Goal: Transaction & Acquisition: Subscribe to service/newsletter

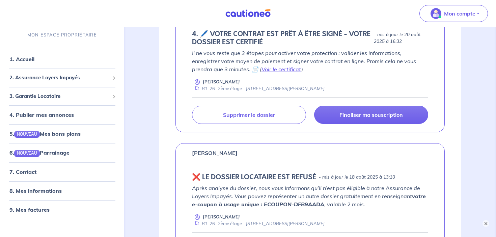
scroll to position [546, 0]
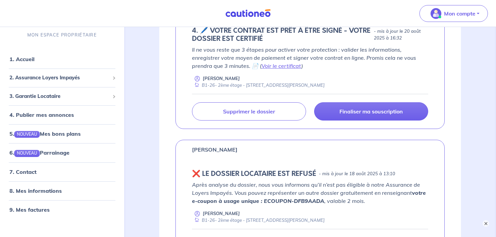
click at [347, 102] on div "Finaliser ma souscription Supprimer le dossier" at bounding box center [310, 107] width 236 height 27
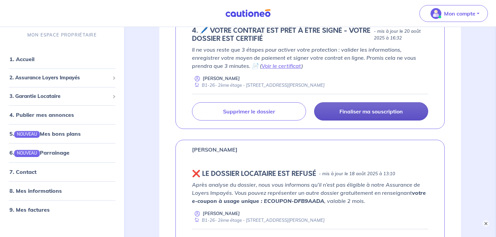
click at [347, 112] on p "Finaliser ma souscription" at bounding box center [370, 111] width 63 height 7
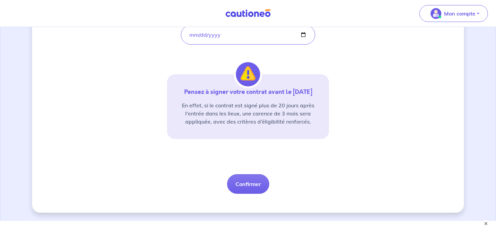
scroll to position [152, 0]
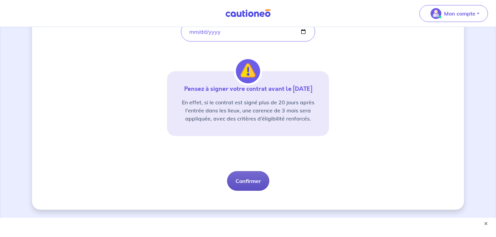
click at [247, 178] on button "Confirmer" at bounding box center [248, 181] width 42 height 20
select select "FR"
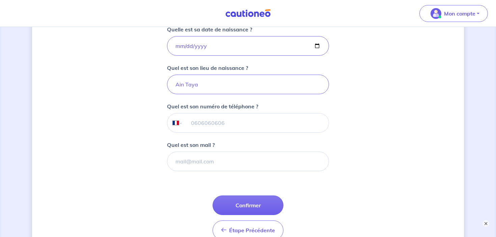
scroll to position [144, 0]
click at [237, 123] on input "tel" at bounding box center [256, 123] width 146 height 19
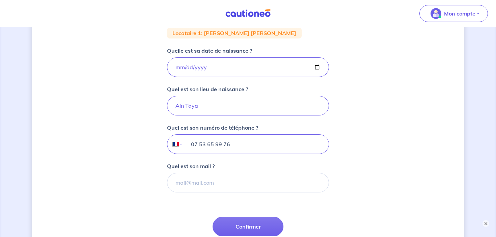
scroll to position [125, 0]
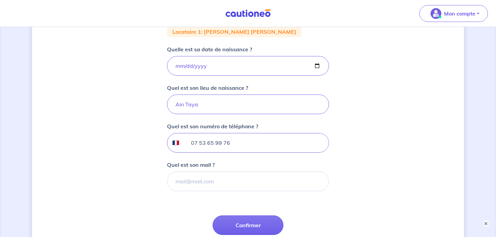
type input "07 53 65 99 76"
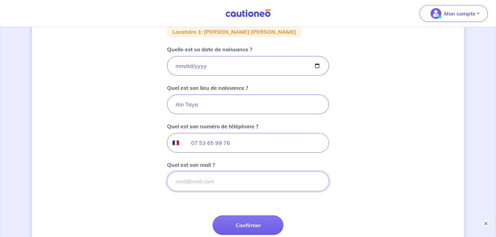
click at [210, 179] on input "Quel est son mail ?" at bounding box center [248, 181] width 162 height 20
type input "[EMAIL_ADDRESS][DOMAIN_NAME]"
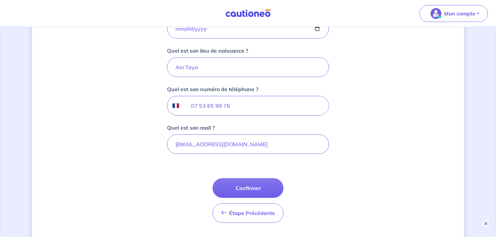
scroll to position [207, 0]
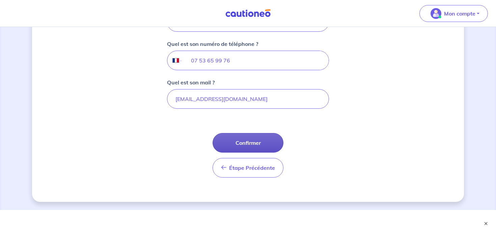
click at [240, 141] on button "Confirmer" at bounding box center [247, 143] width 71 height 20
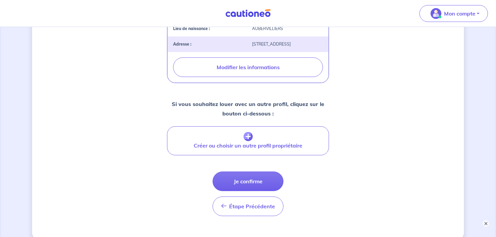
scroll to position [240, 0]
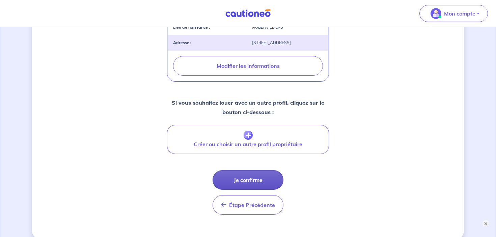
click at [255, 185] on button "Je confirme" at bounding box center [247, 180] width 71 height 20
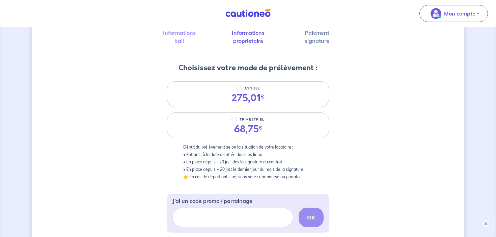
scroll to position [54, 0]
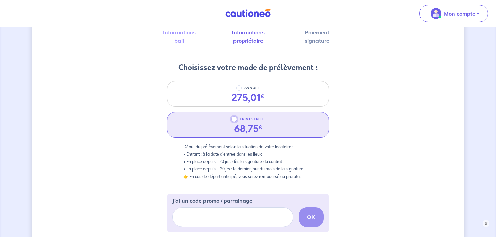
click at [234, 119] on input "TRIMESTRIEL" at bounding box center [233, 118] width 5 height 5
radio input "true"
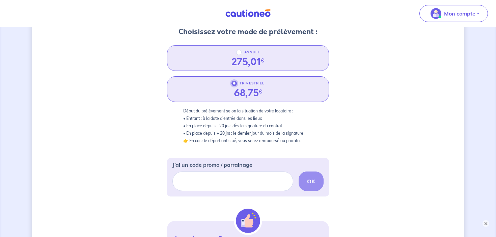
scroll to position [111, 0]
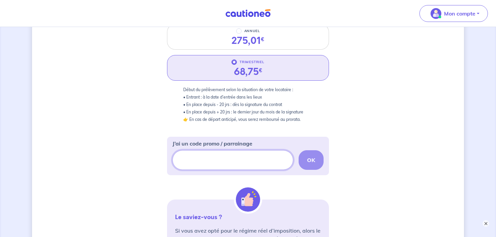
click at [208, 158] on input "J’ai un code promo / parrainage" at bounding box center [232, 160] width 121 height 20
paste input "[URL][DOMAIN_NAME]"
type input "[URL][DOMAIN_NAME]"
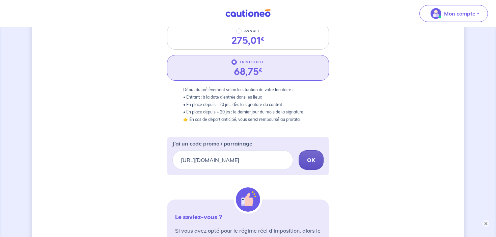
click at [315, 159] on button "OK" at bounding box center [310, 160] width 25 height 20
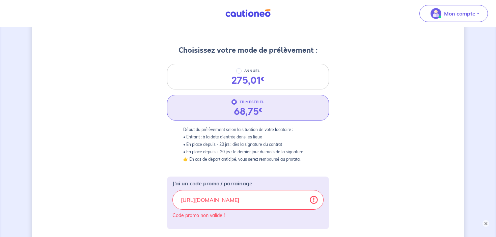
scroll to position [52, 0]
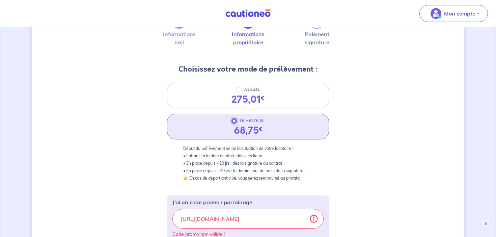
click at [235, 122] on input "TRIMESTRIEL" at bounding box center [233, 120] width 5 height 5
click at [487, 222] on button "×" at bounding box center [486, 223] width 8 height 8
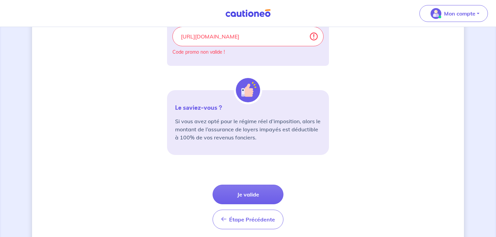
scroll to position [259, 0]
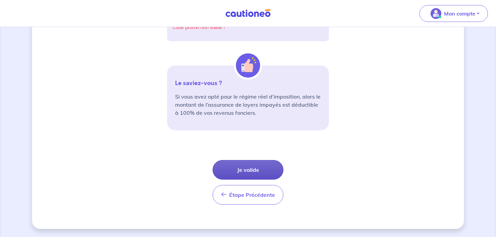
click at [261, 178] on button "Je valide" at bounding box center [247, 170] width 71 height 20
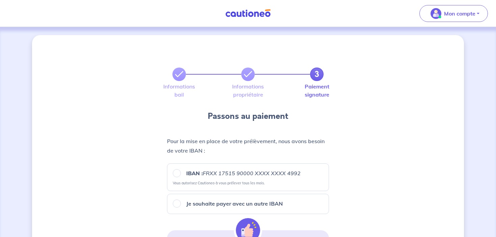
click at [261, 178] on small "Vous autorisez Cautioneo à vous prélever tous les mois." at bounding box center [248, 181] width 150 height 7
click at [181, 174] on label "IBAN : FRXX [FINANCIAL_ID] XXXX XXXX 4992" at bounding box center [241, 173] width 120 height 8
click at [181, 174] on input "IBAN : FRXX [FINANCIAL_ID] XXXX XXXX 4992" at bounding box center [177, 173] width 8 height 8
radio input "true"
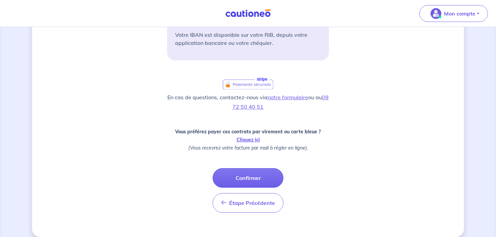
scroll to position [234, 0]
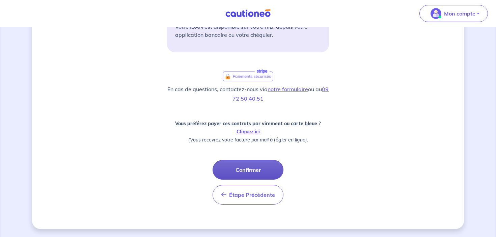
click at [256, 168] on button "Confirmer" at bounding box center [247, 170] width 71 height 20
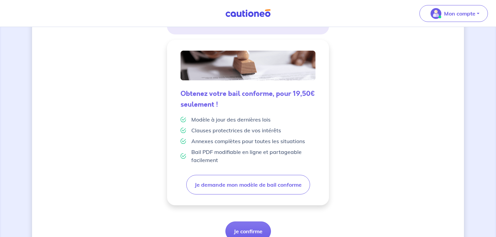
scroll to position [160, 0]
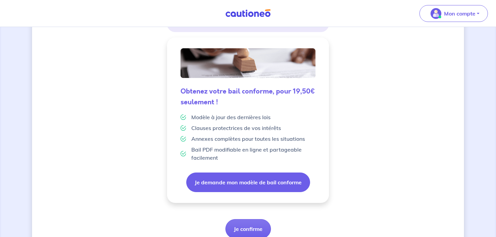
click at [246, 180] on button "Je demande mon modèle de bail conforme" at bounding box center [248, 182] width 124 height 20
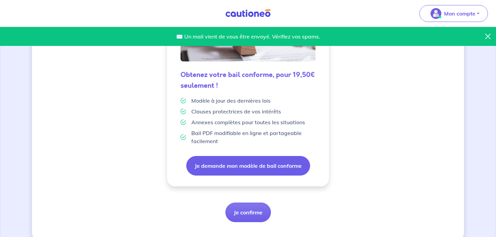
scroll to position [177, 0]
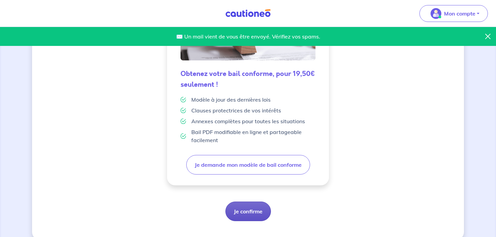
click at [249, 215] on button "Je confirme" at bounding box center [248, 211] width 46 height 20
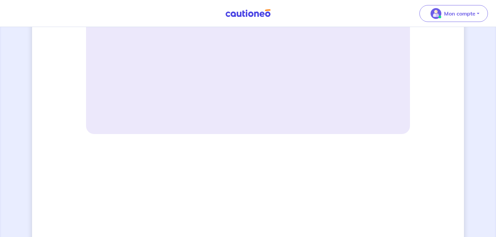
scroll to position [337, 0]
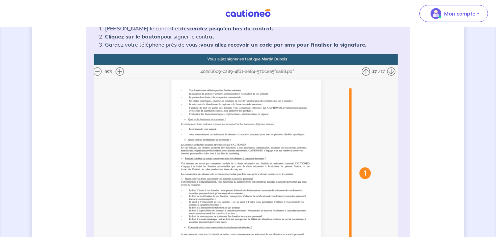
scroll to position [102, 0]
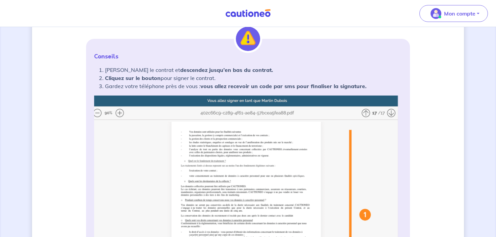
click at [392, 113] on img at bounding box center [248, 229] width 308 height 268
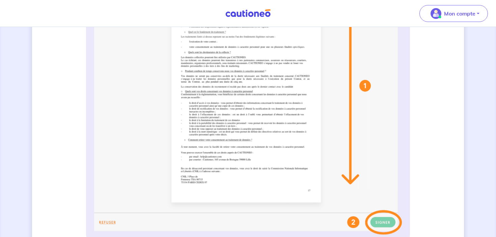
scroll to position [239, 0]
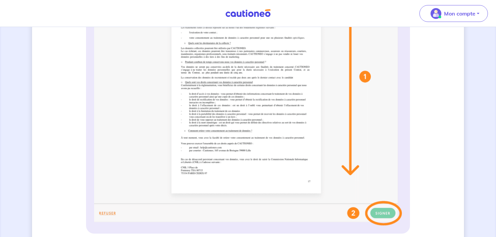
click at [382, 211] on img at bounding box center [248, 92] width 308 height 268
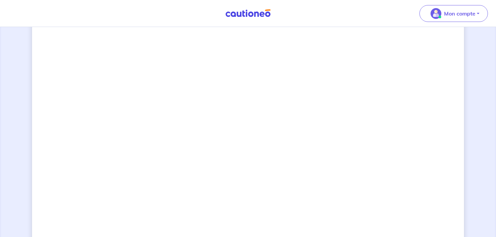
scroll to position [607, 0]
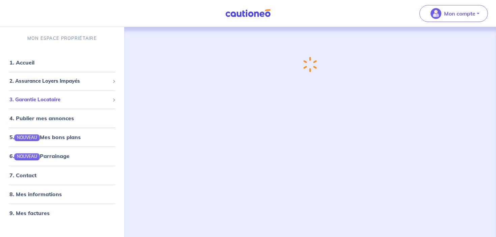
scroll to position [3, 0]
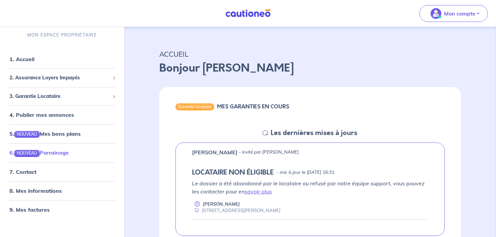
click at [52, 149] on link "6. NOUVEAU Parrainage" at bounding box center [38, 152] width 59 height 7
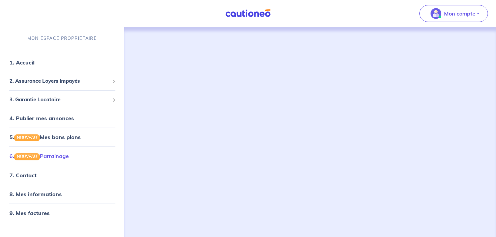
click at [69, 159] on link "6. NOUVEAU Parrainage" at bounding box center [38, 155] width 59 height 7
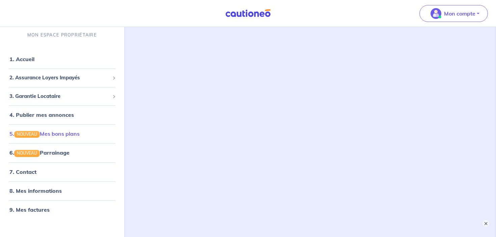
scroll to position [43, 0]
